Goal: Find specific page/section: Find specific page/section

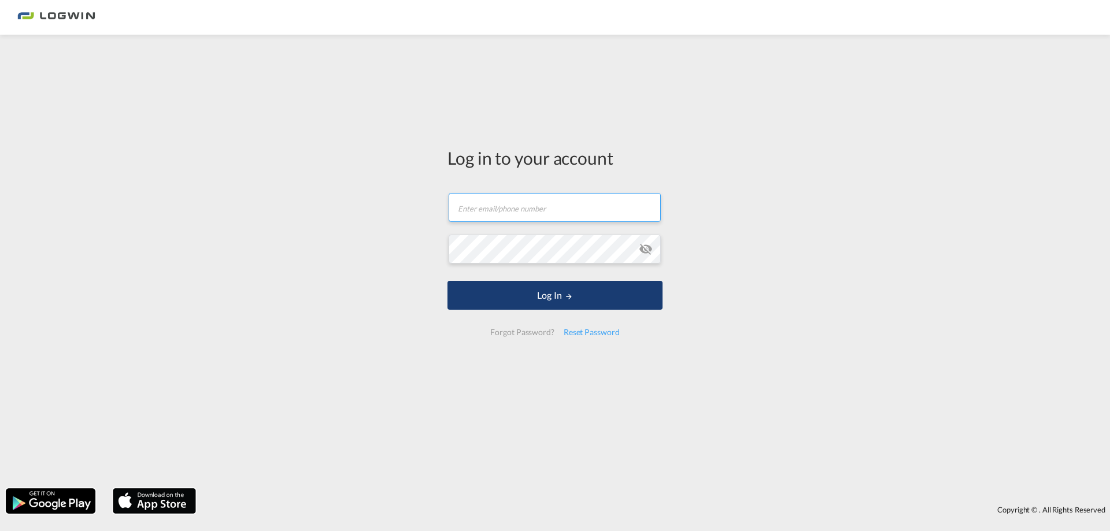
type input "[PERSON_NAME][EMAIL_ADDRESS][PERSON_NAME][DOMAIN_NAME]"
click at [485, 289] on button "Log In" at bounding box center [554, 295] width 215 height 29
